Goal: Navigation & Orientation: Find specific page/section

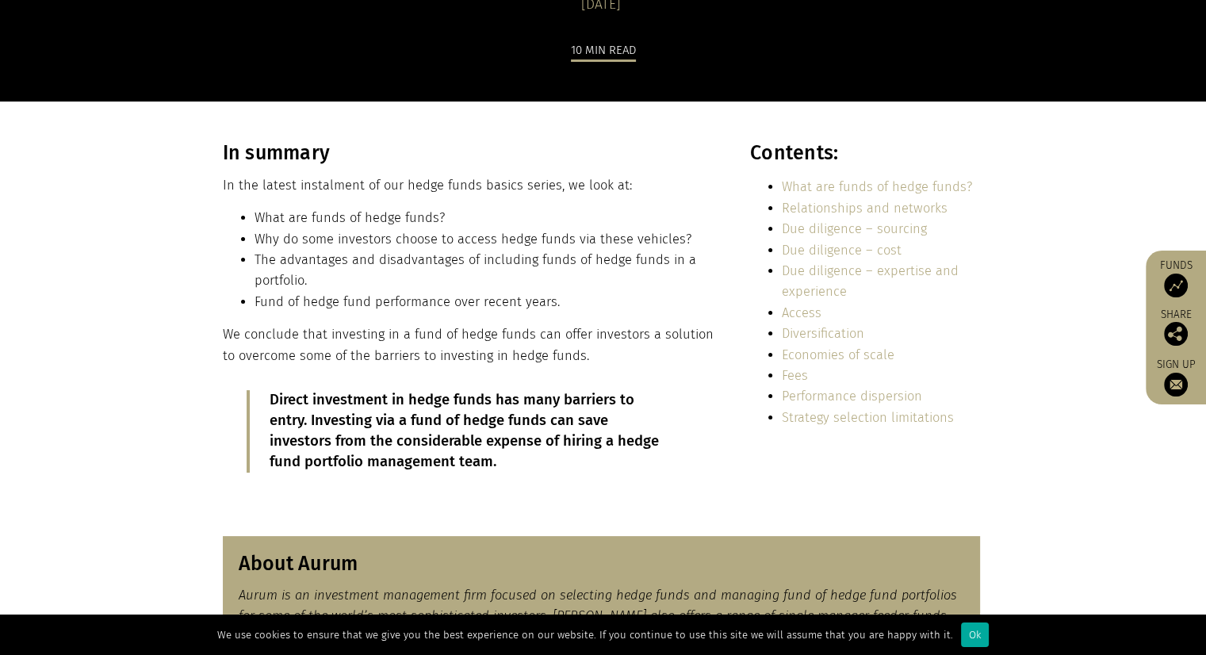
scroll to position [238, 0]
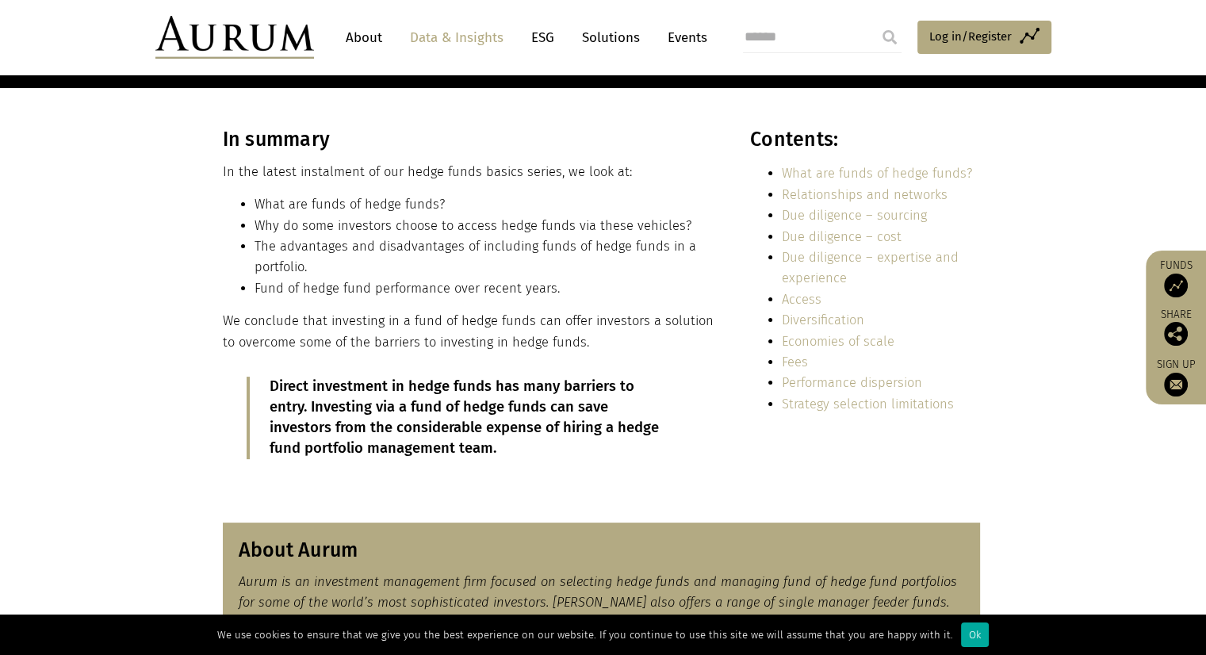
click at [602, 45] on link "Solutions" at bounding box center [611, 37] width 74 height 29
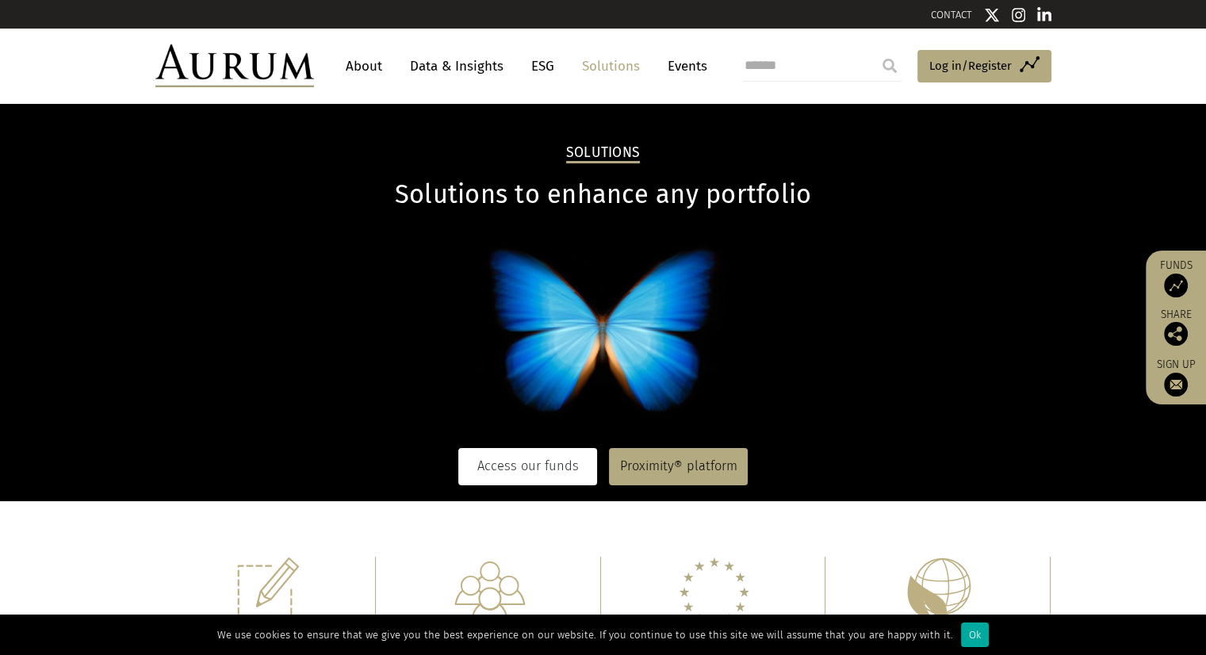
click at [558, 466] on link "Access our funds" at bounding box center [527, 466] width 139 height 36
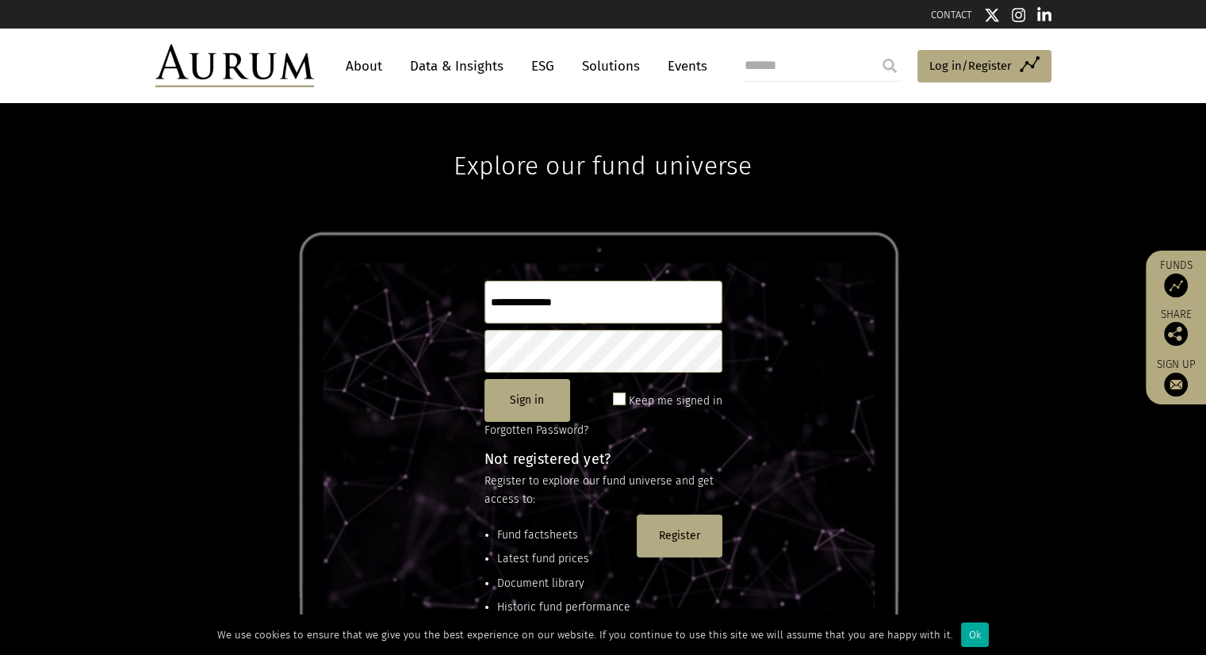
scroll to position [210, 0]
